Goal: Task Accomplishment & Management: Manage account settings

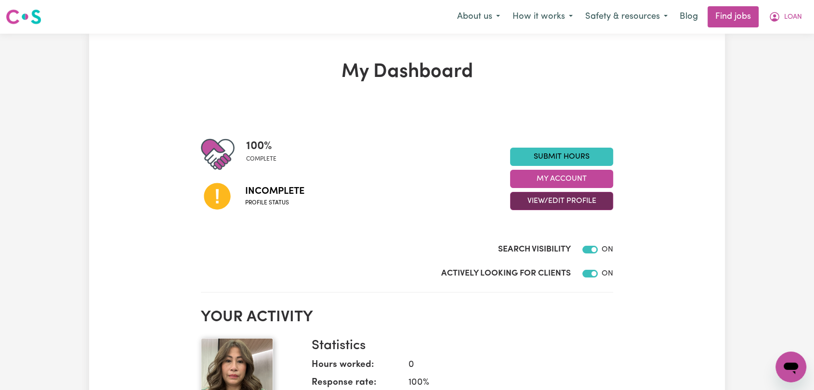
click at [563, 199] on button "View/Edit Profile" at bounding box center [561, 201] width 103 height 18
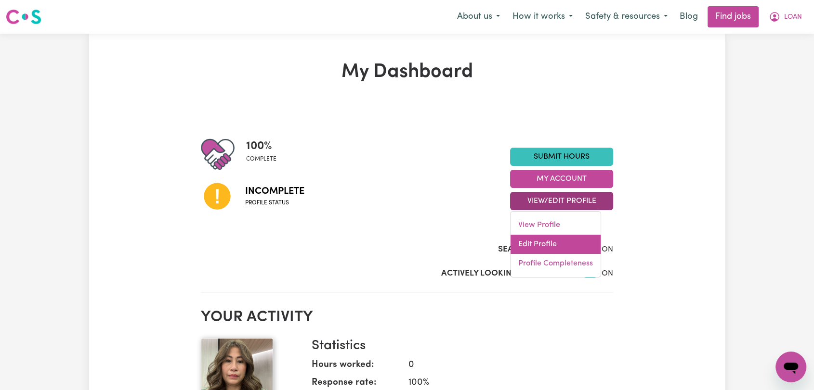
click at [572, 246] on link "Edit Profile" at bounding box center [555, 244] width 90 height 19
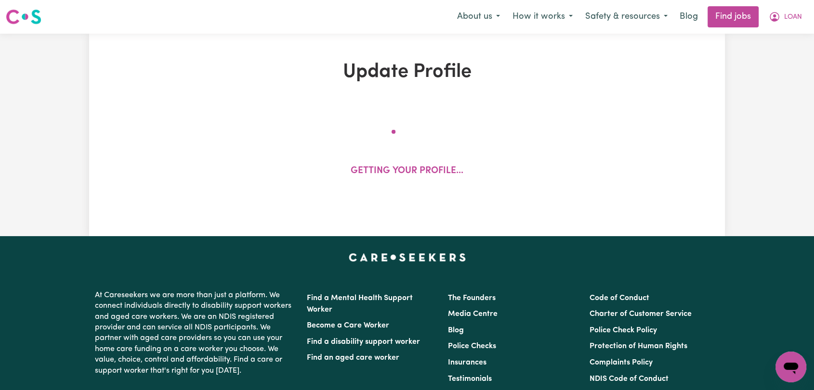
select select "female"
select select "Australian Citizen"
select select "Studying a healthcare related degree or qualification"
select select "47"
select select "65"
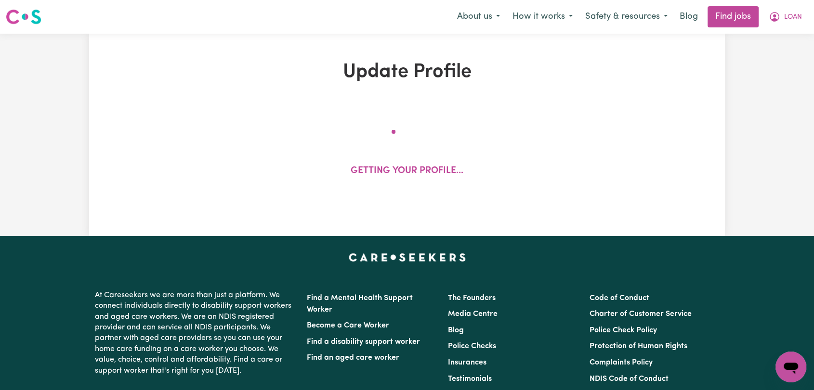
select select "85"
select select "105"
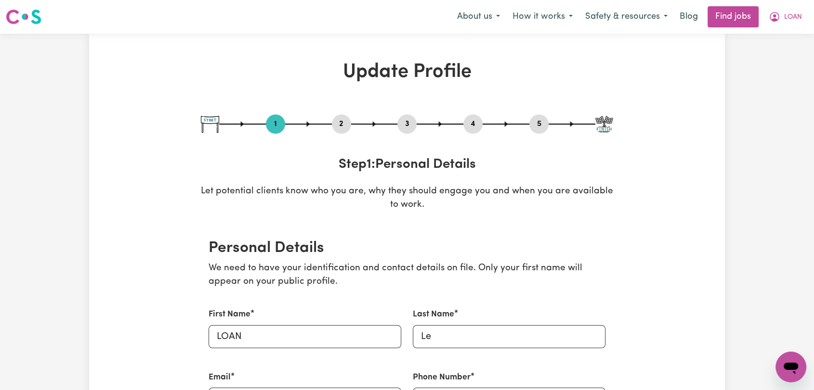
click at [345, 121] on button "2" at bounding box center [341, 124] width 19 height 13
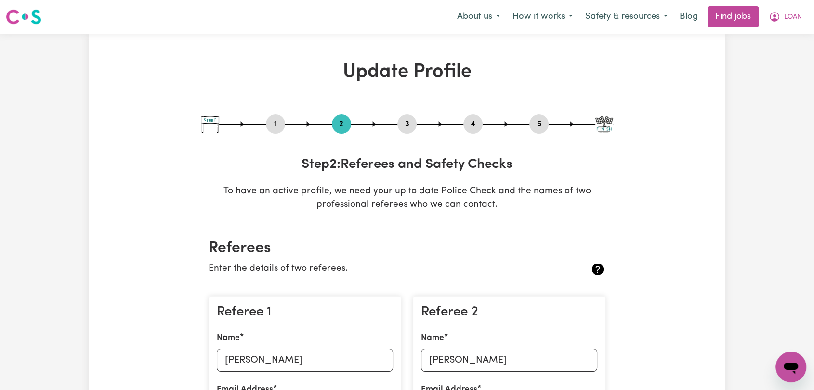
click at [405, 123] on button "3" at bounding box center [406, 124] width 19 height 13
select select "2025"
select select "Certificate III (Individual Support)"
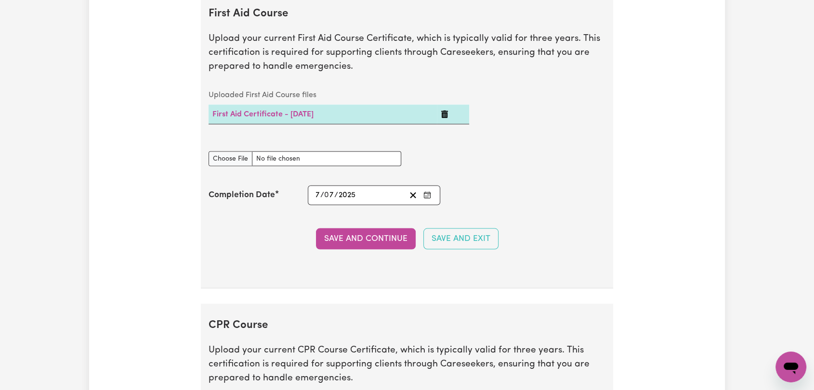
scroll to position [1872, 0]
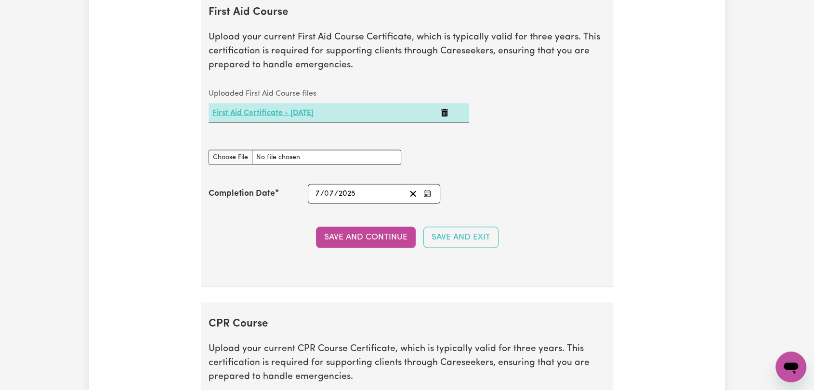
click at [265, 110] on link "First Aid Certificate - 08/07/2025" at bounding box center [262, 113] width 101 height 8
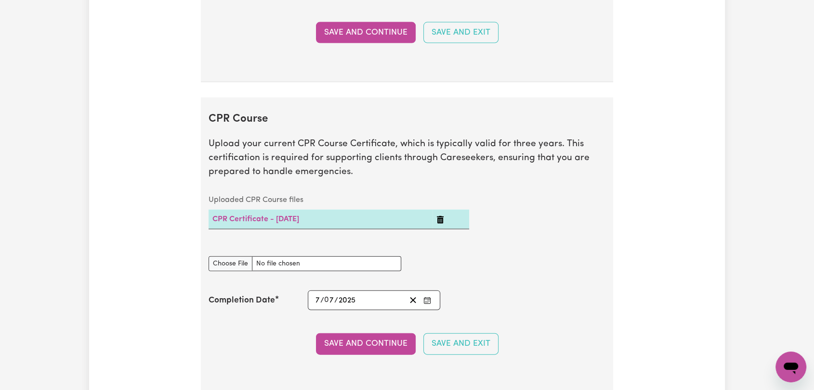
scroll to position [2086, 0]
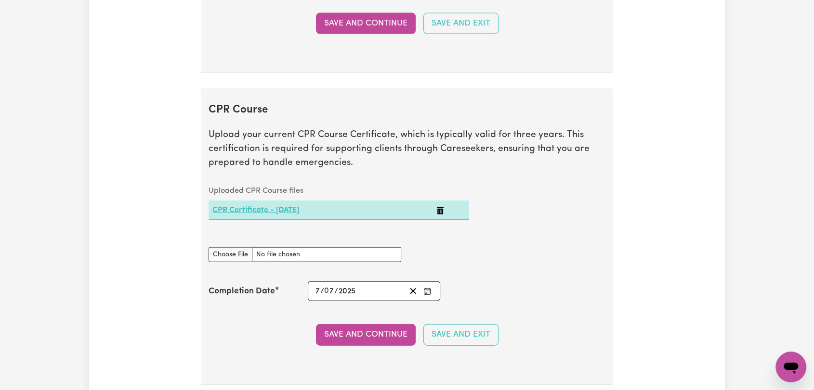
click at [299, 208] on link "CPR Certificate - 08/07/2025" at bounding box center [255, 211] width 87 height 8
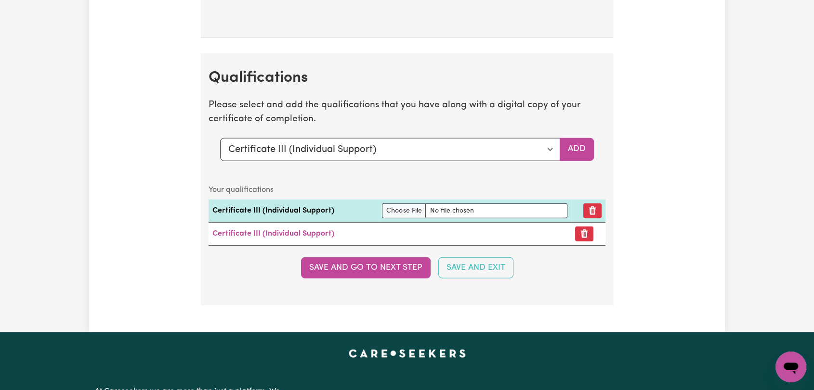
scroll to position [2461, 0]
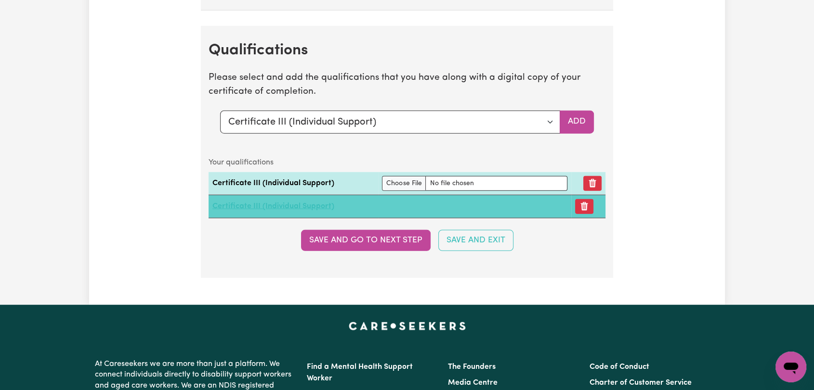
click at [250, 203] on link "Certificate III (Individual Support)" at bounding box center [273, 207] width 122 height 8
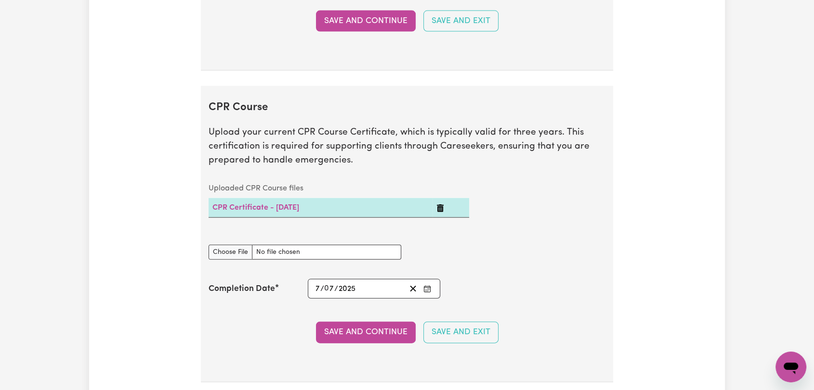
scroll to position [2086, 0]
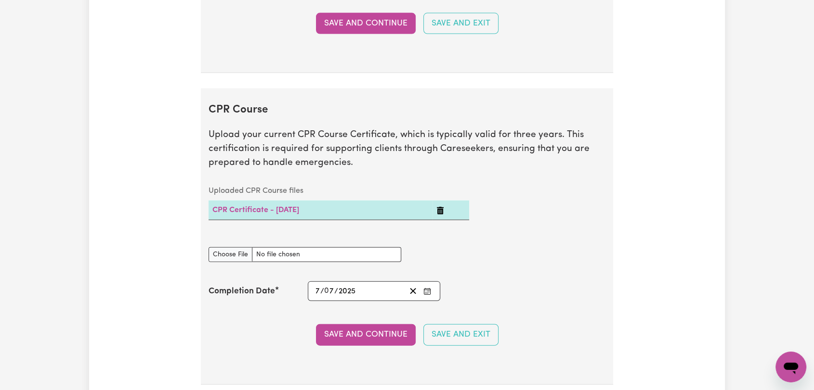
click at [443, 207] on icon "Delete CPR Certificate - 08/07/2025" at bounding box center [440, 211] width 7 height 8
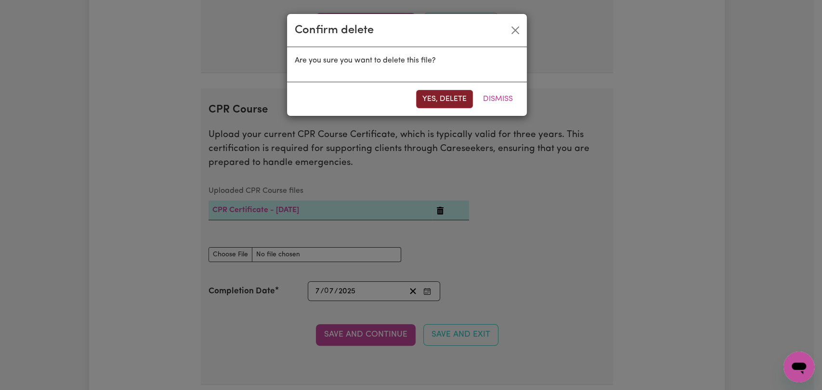
click at [441, 96] on button "Yes, delete" at bounding box center [444, 99] width 57 height 18
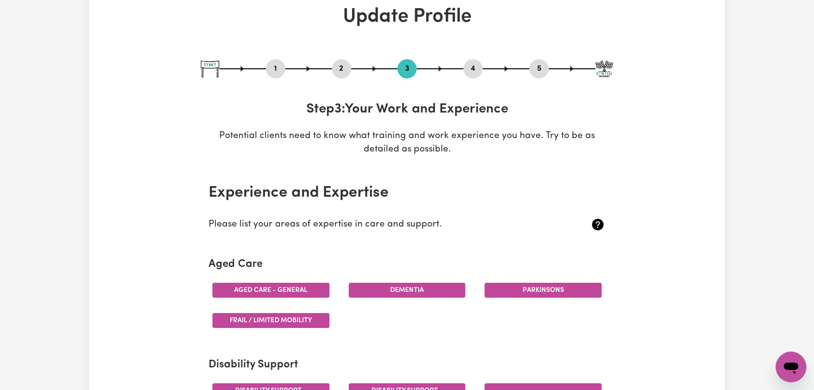
scroll to position [0, 0]
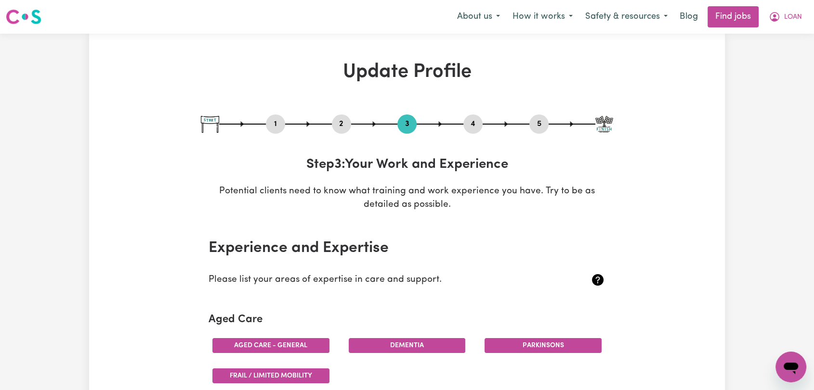
click at [470, 124] on button "4" at bounding box center [472, 124] width 19 height 13
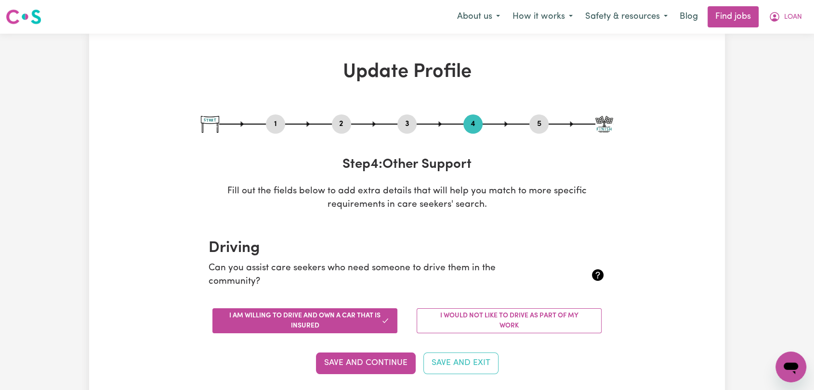
click at [539, 123] on button "5" at bounding box center [538, 124] width 19 height 13
select select "I am providing services privately on my own"
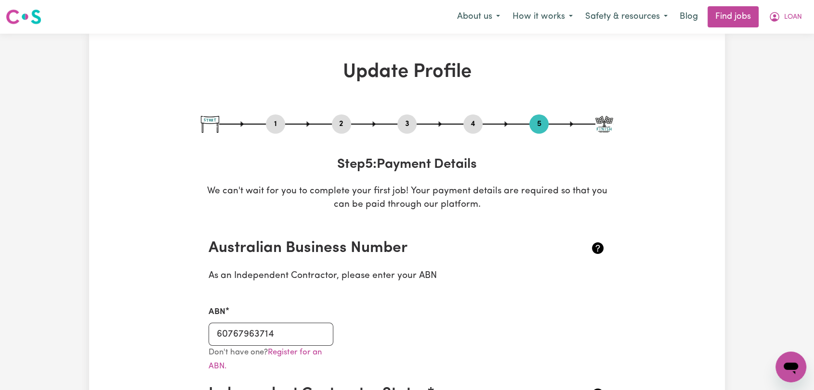
click at [339, 116] on div "2" at bounding box center [341, 124] width 19 height 19
click at [339, 121] on button "2" at bounding box center [341, 124] width 19 height 13
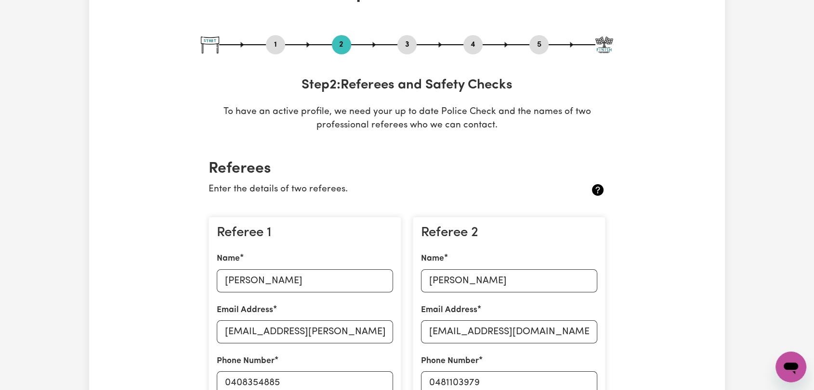
scroll to position [160, 0]
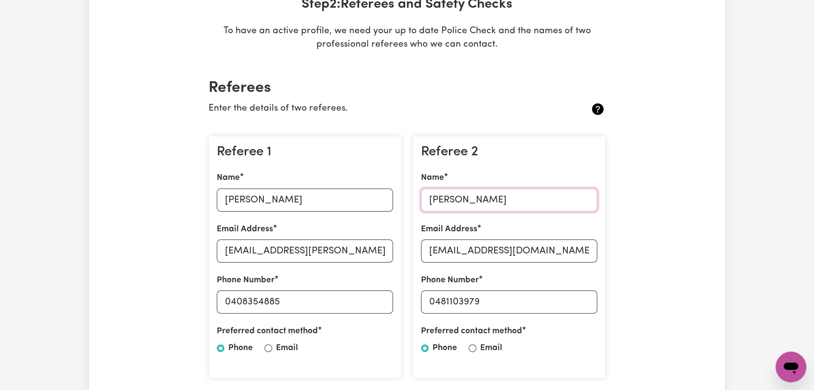
click at [459, 197] on input "Olivia Nguyen" at bounding box center [509, 200] width 176 height 23
click at [458, 197] on input "Olivia Nguyen" at bounding box center [509, 200] width 176 height 23
paste input "Maryanne Truong"
type input "Maryanne Truong"
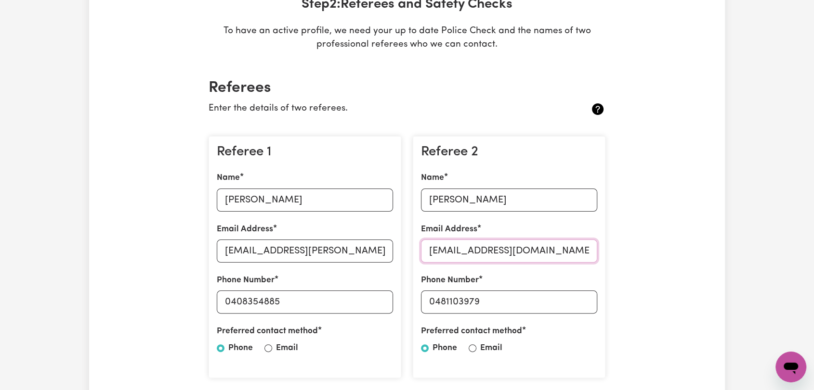
click at [517, 249] on input "tnguyen1@royalfreemasons.org.au" at bounding box center [509, 251] width 176 height 23
paste input "dieuam2016@gmail.com"
type input "dieuam2016@gmail.com"
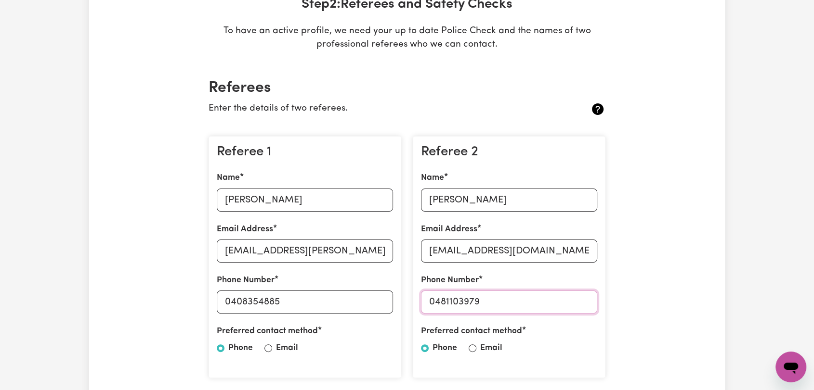
click at [454, 305] on input "0481103979" at bounding box center [509, 302] width 176 height 23
click at [454, 304] on input "0481103979" at bounding box center [509, 302] width 176 height 23
paste input "20 525 11"
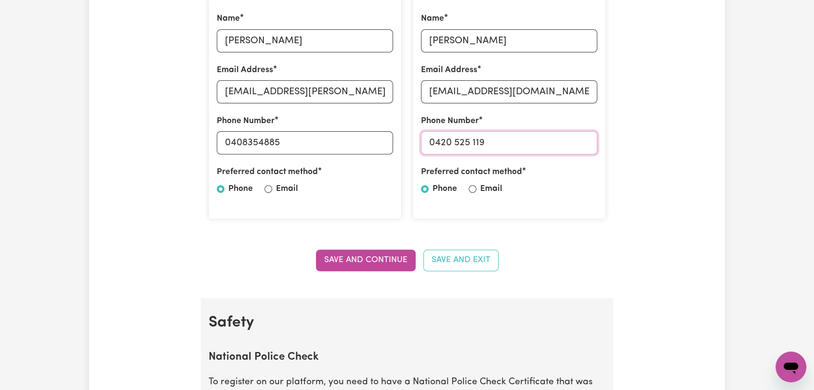
scroll to position [321, 0]
type input "0420 525 119"
click at [388, 261] on button "Save and Continue" at bounding box center [366, 259] width 100 height 21
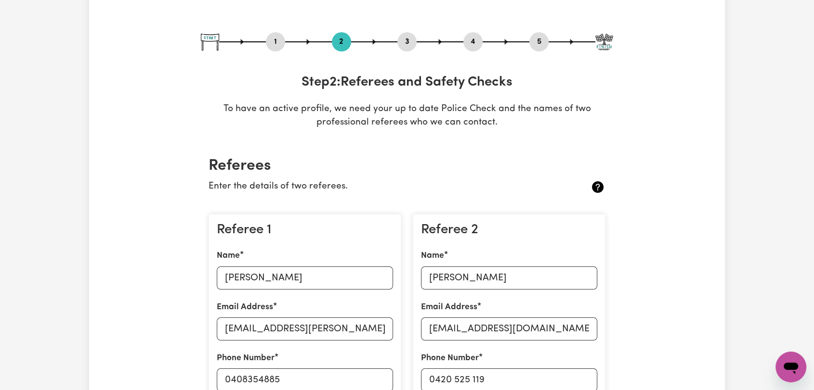
scroll to position [0, 0]
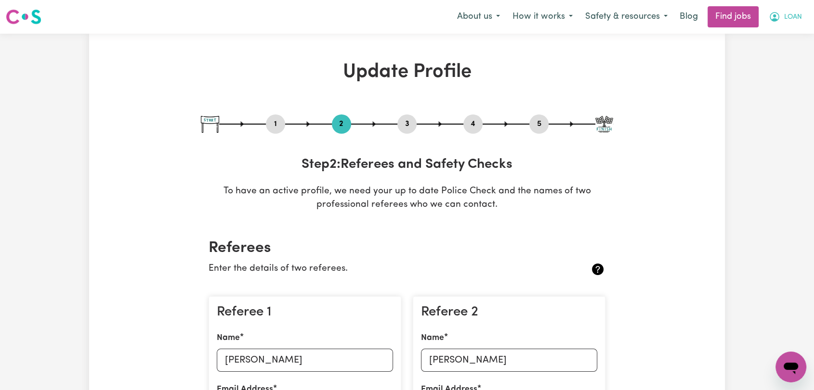
click at [793, 13] on span "LOAN" at bounding box center [793, 17] width 18 height 11
click at [746, 78] on link "Logout" at bounding box center [769, 74] width 76 height 18
